Goal: Information Seeking & Learning: Learn about a topic

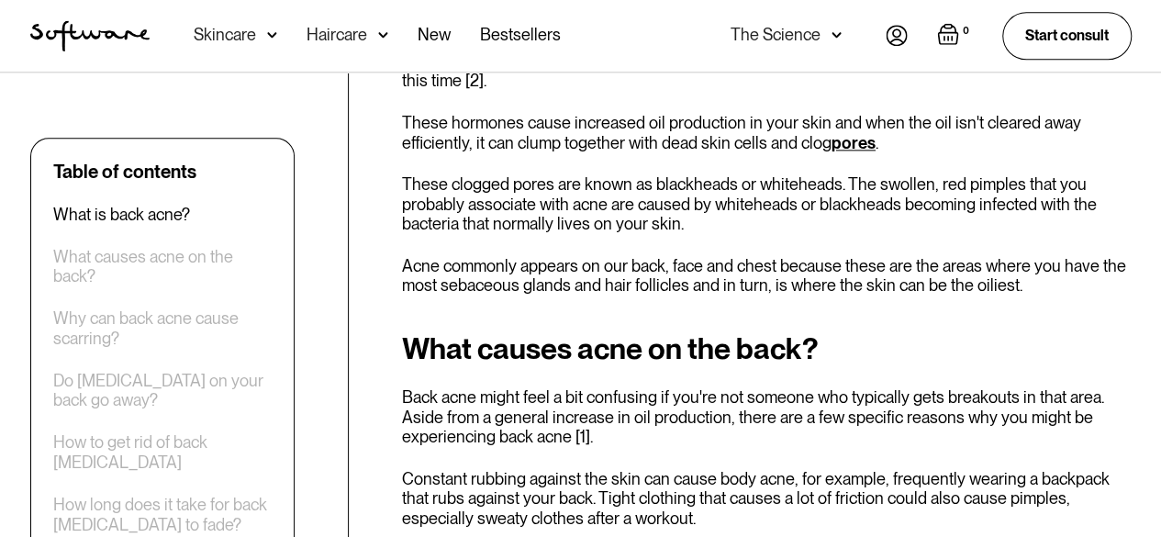
scroll to position [1071, 0]
click at [668, 186] on p "These clogged pores are known as blackheads or whiteheads. The swollen, red pim…" at bounding box center [767, 203] width 730 height 60
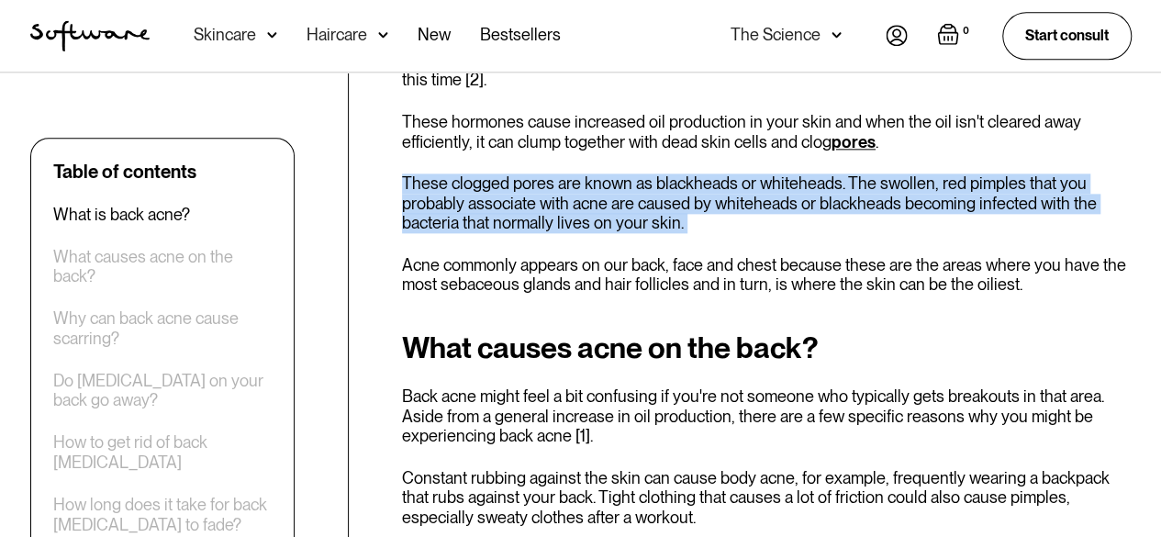
click at [668, 186] on p "These clogged pores are known as blackheads or whiteheads. The swollen, red pim…" at bounding box center [767, 203] width 730 height 60
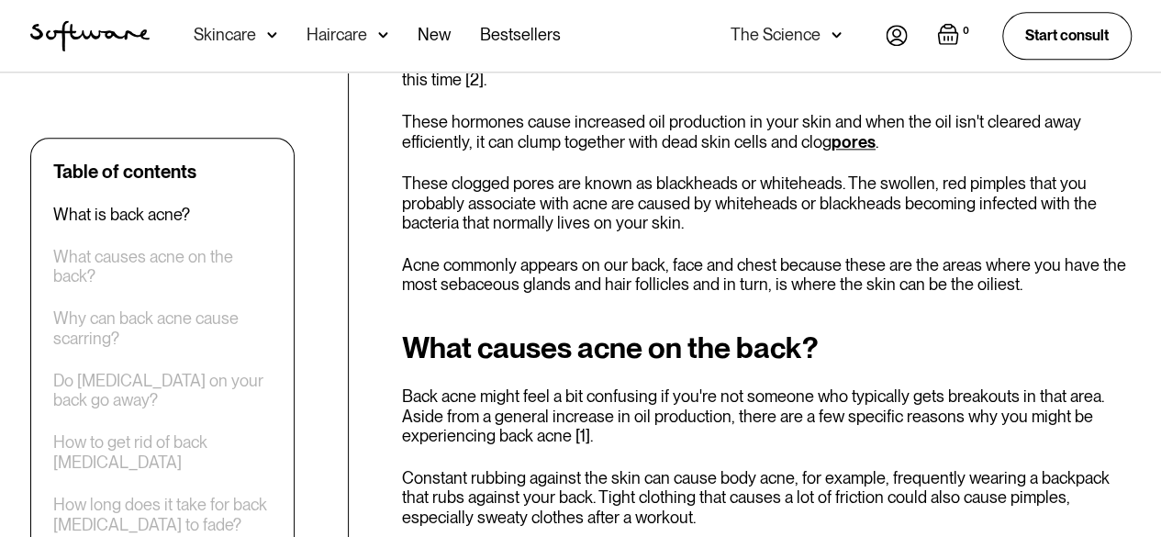
click at [659, 255] on p "Acne commonly appears on our back, face and chest because these are the areas w…" at bounding box center [767, 274] width 730 height 39
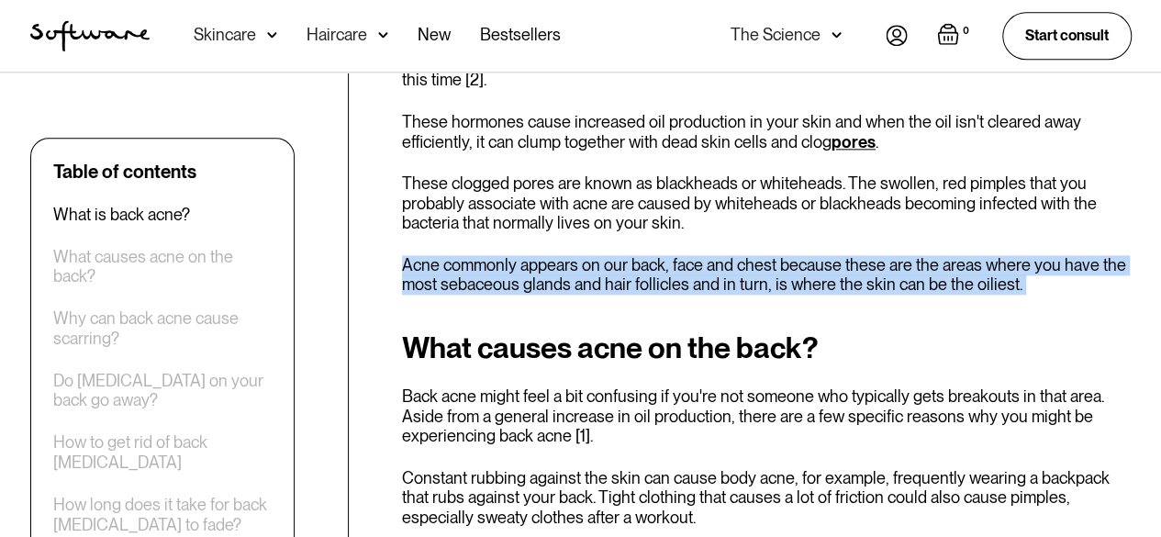
click at [659, 255] on p "Acne commonly appears on our back, face and chest because these are the areas w…" at bounding box center [767, 274] width 730 height 39
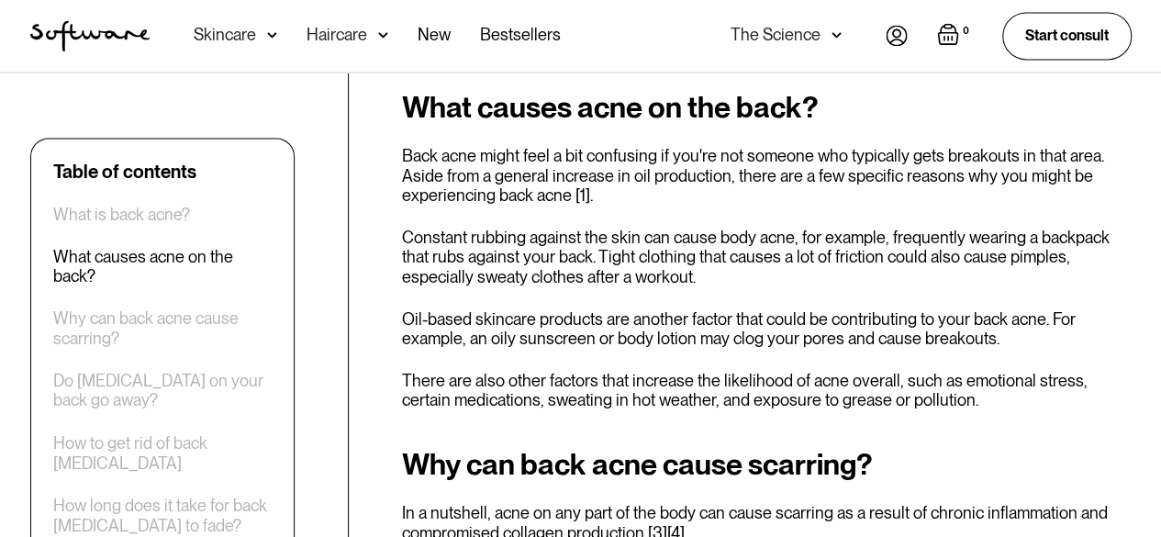
scroll to position [1315, 0]
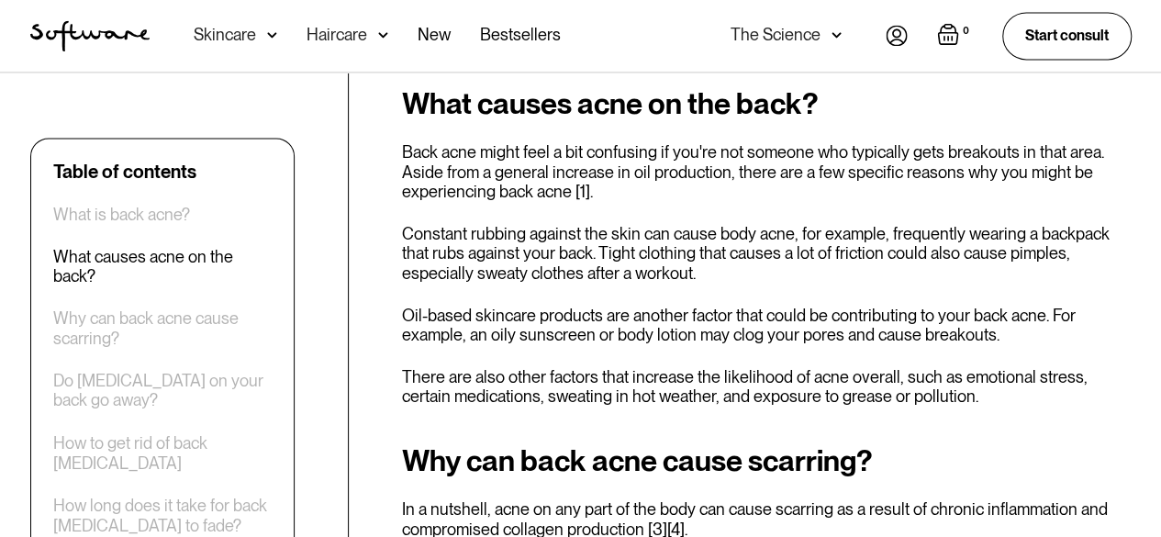
click at [786, 224] on p "Constant rubbing against the skin can cause body acne, for example, frequently …" at bounding box center [767, 254] width 730 height 60
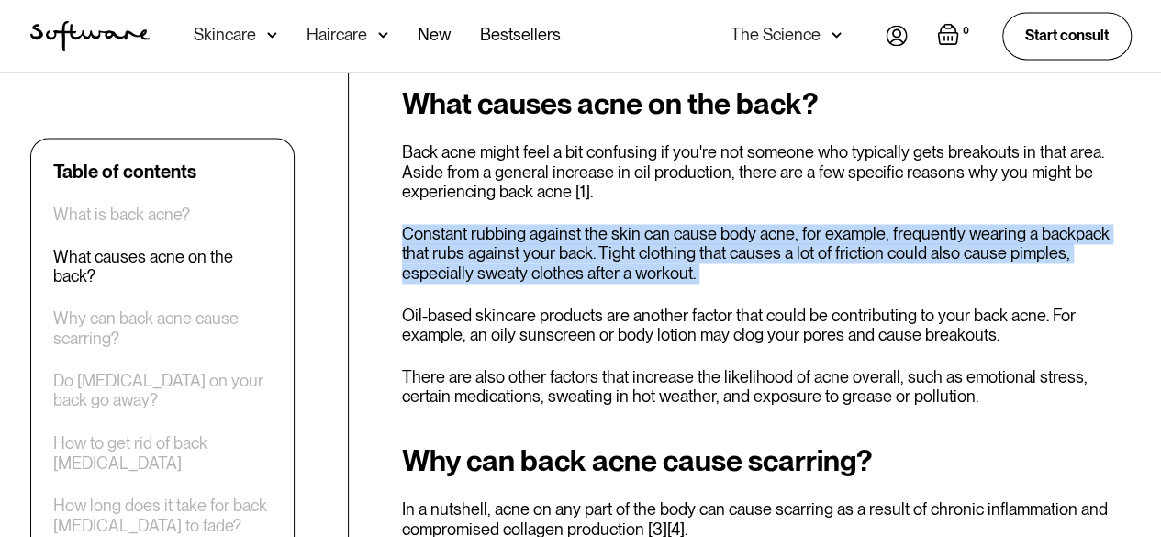
click at [786, 224] on p "Constant rubbing against the skin can cause body acne, for example, frequently …" at bounding box center [767, 254] width 730 height 60
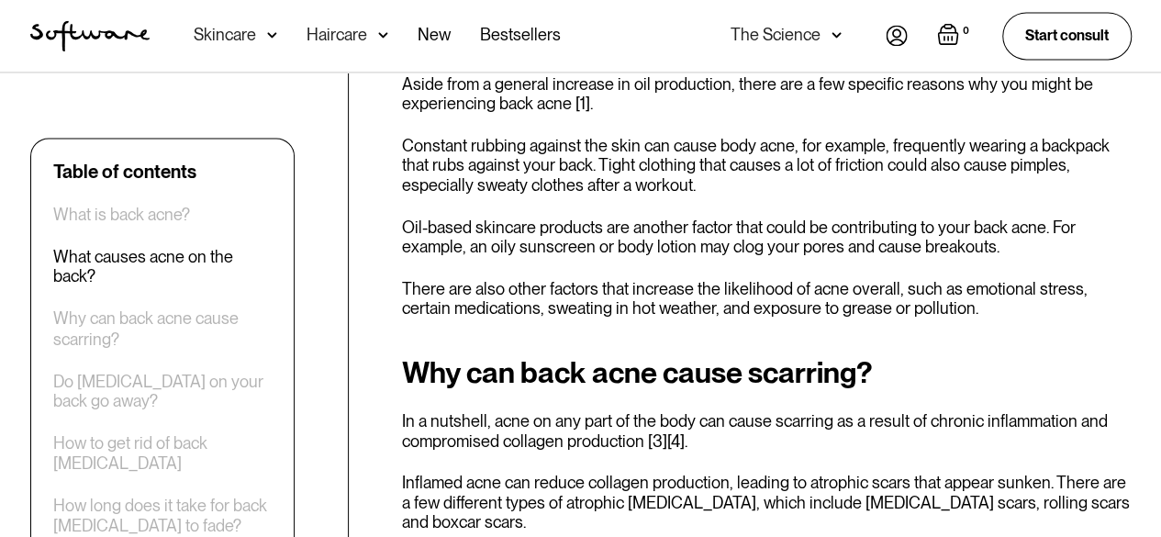
scroll to position [1409, 0]
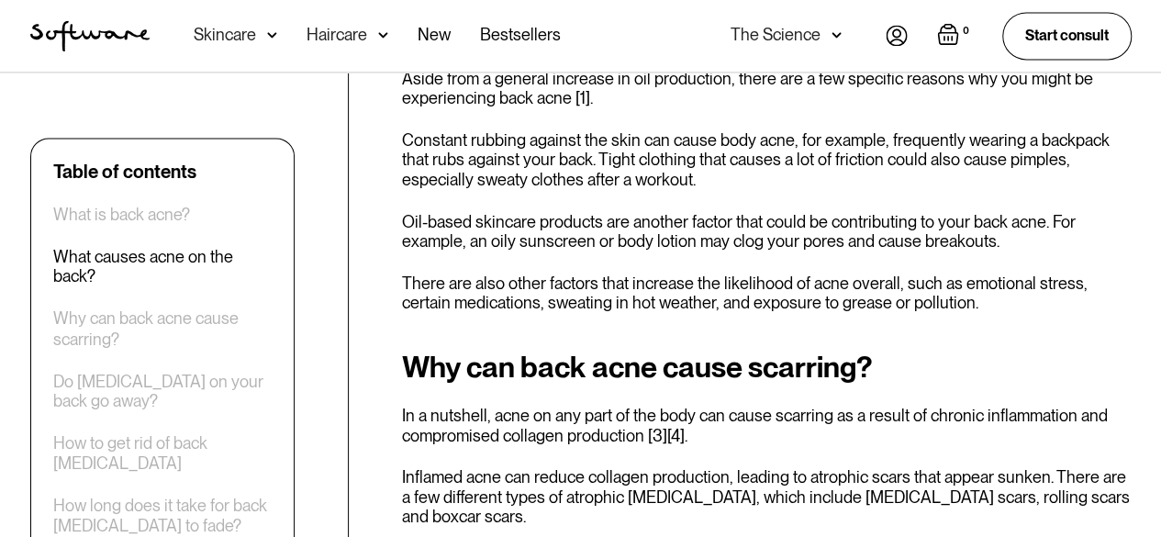
click at [767, 280] on p "There are also other factors that increase the likelihood of acne overall, such…" at bounding box center [767, 292] width 730 height 39
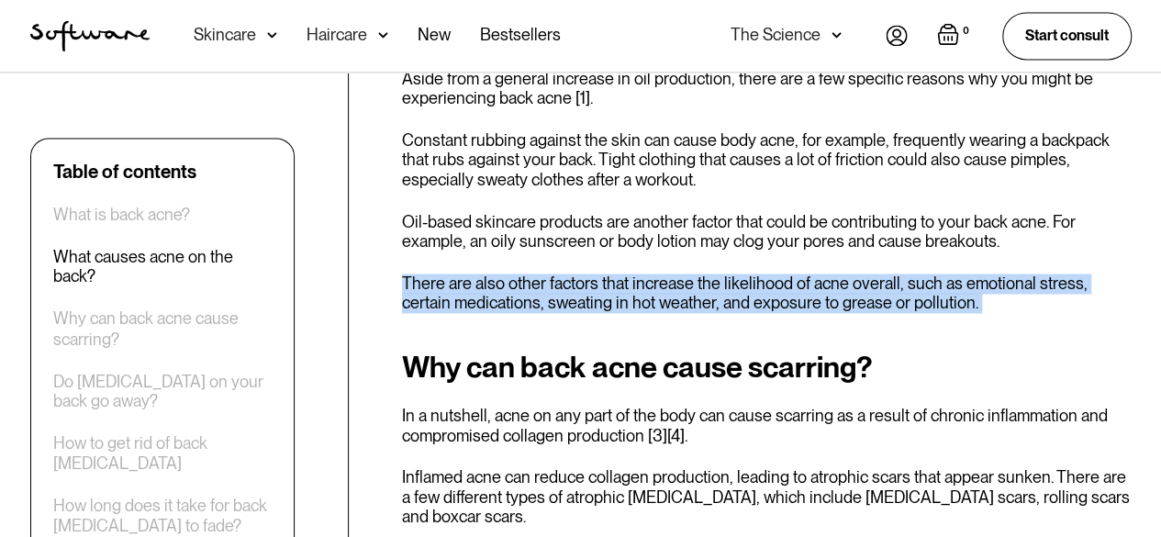
click at [767, 280] on p "There are also other factors that increase the likelihood of acne overall, such…" at bounding box center [767, 292] width 730 height 39
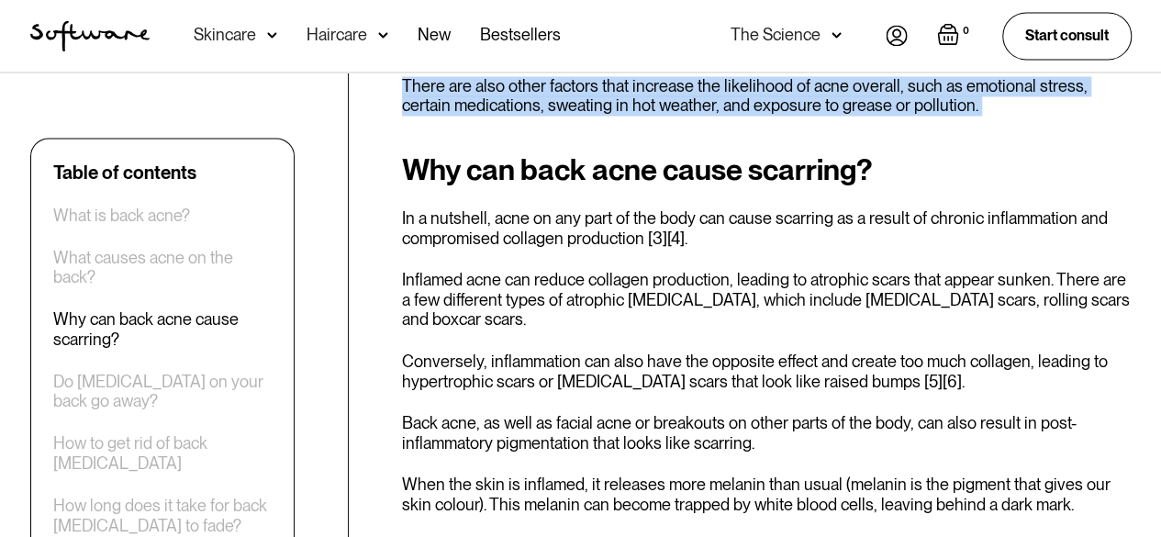
scroll to position [1617, 0]
